Goal: Task Accomplishment & Management: Use online tool/utility

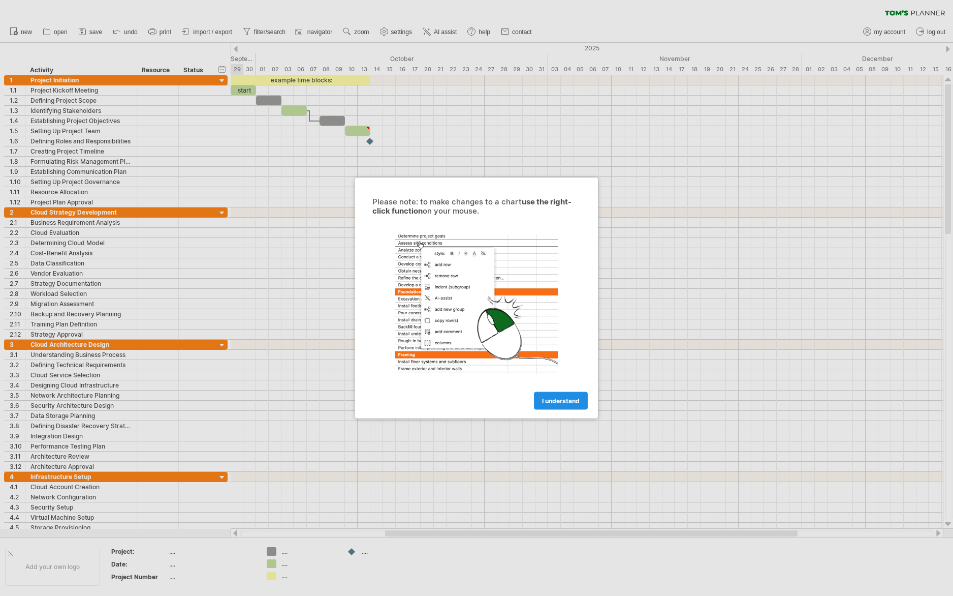
click at [566, 404] on span "I understand" at bounding box center [561, 401] width 38 height 8
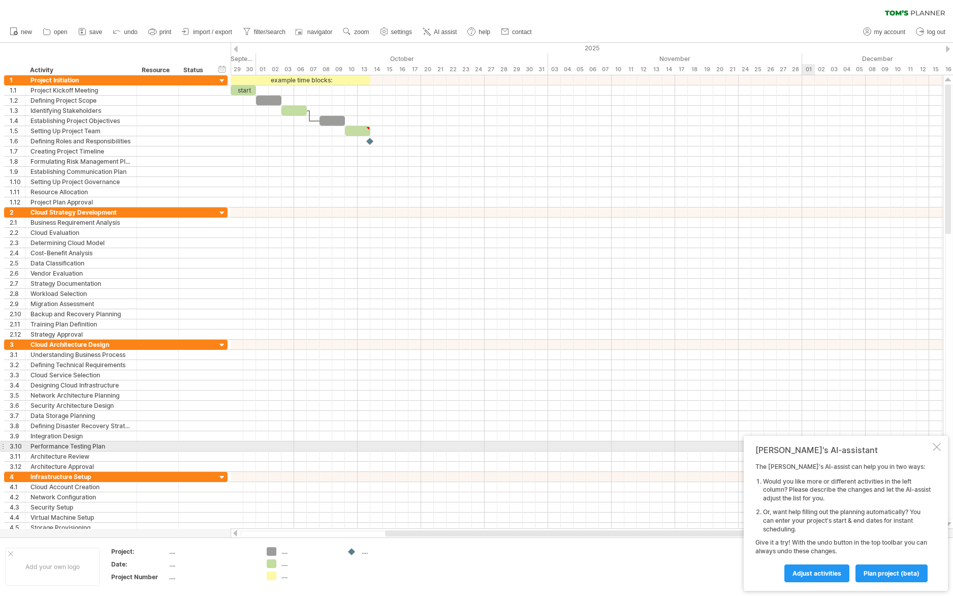
click at [937, 446] on div at bounding box center [937, 447] width 8 height 8
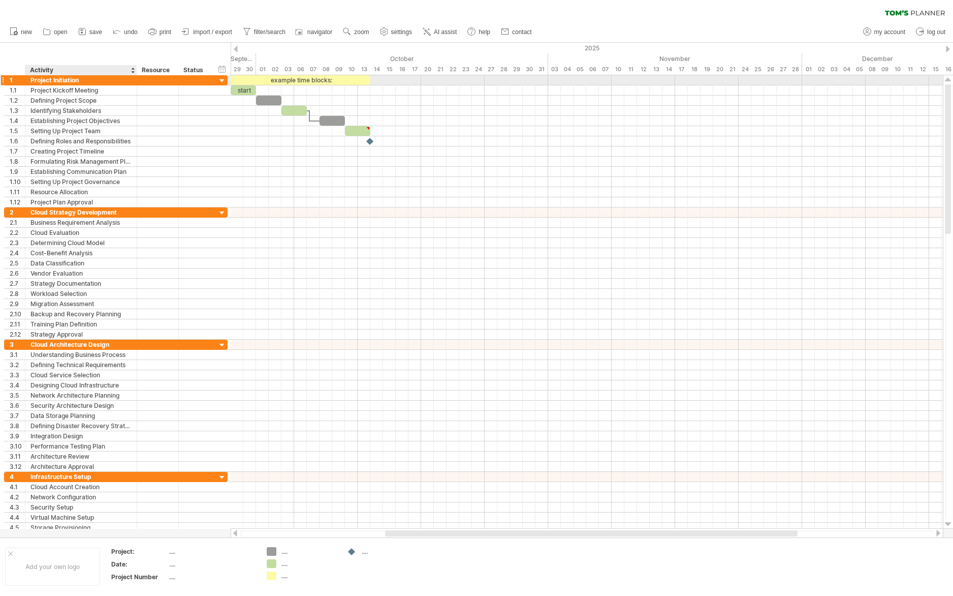
click at [85, 79] on div "Project Initiation" at bounding box center [80, 80] width 101 height 10
click at [222, 80] on div at bounding box center [223, 81] width 10 height 10
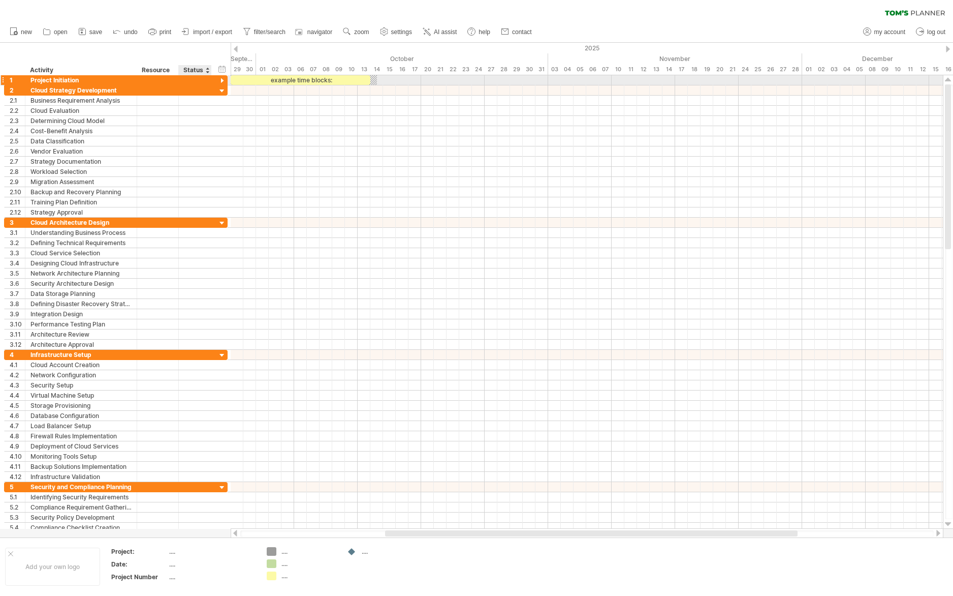
click at [222, 80] on div at bounding box center [223, 81] width 10 height 10
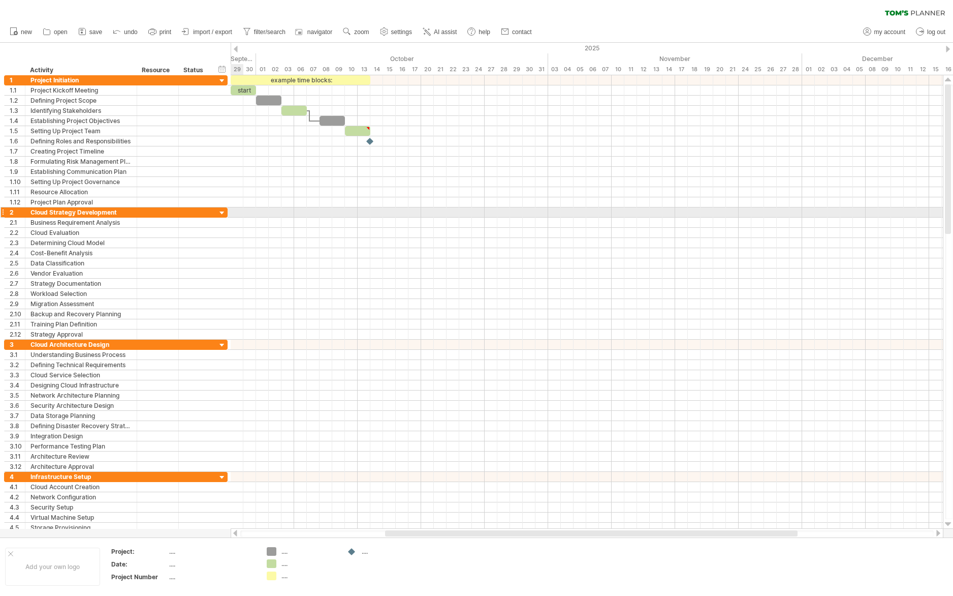
click at [220, 212] on div at bounding box center [223, 213] width 10 height 10
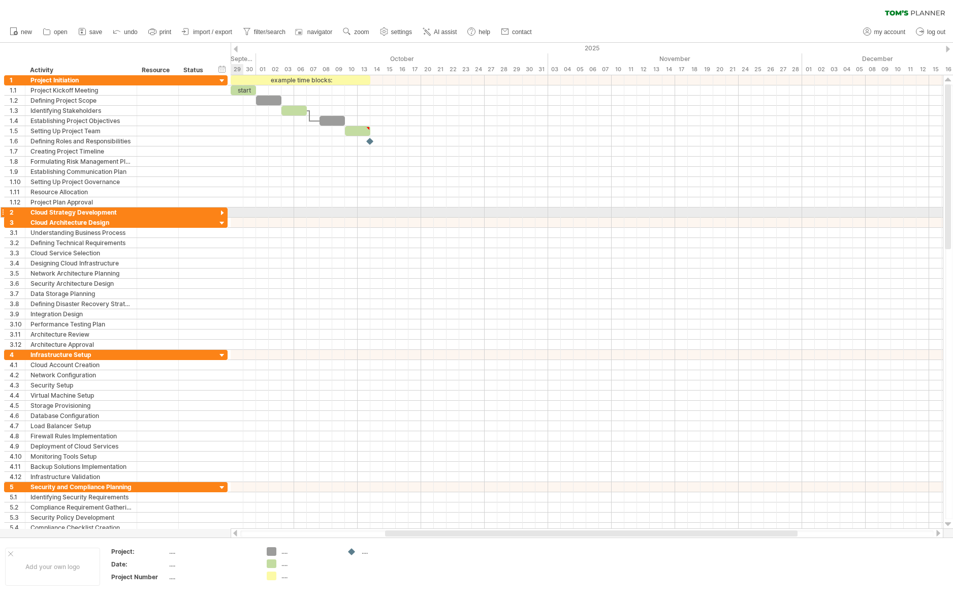
click at [220, 212] on div at bounding box center [223, 213] width 10 height 10
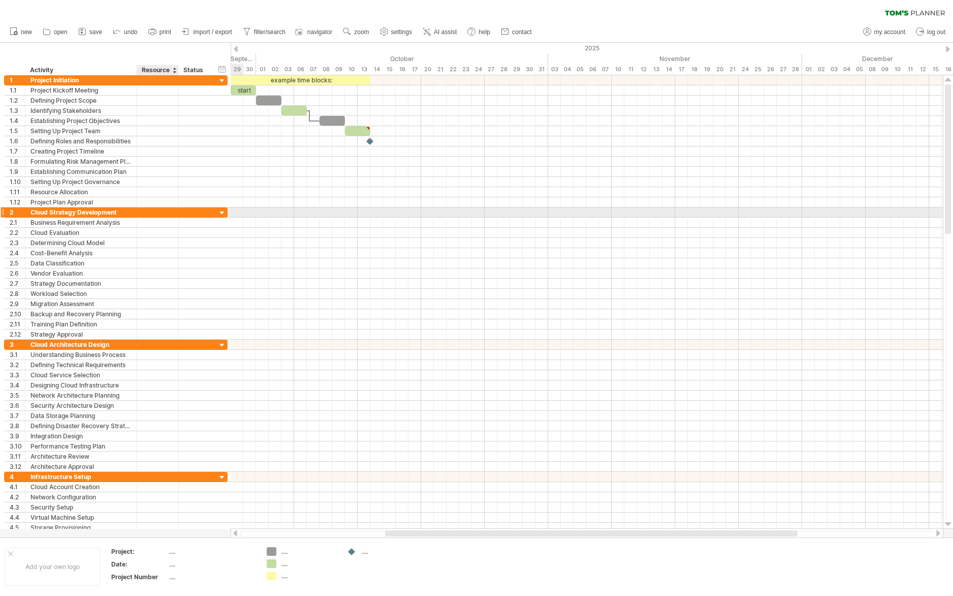
click at [182, 209] on div at bounding box center [195, 212] width 33 height 10
